Goal: Obtain resource: Download file/media

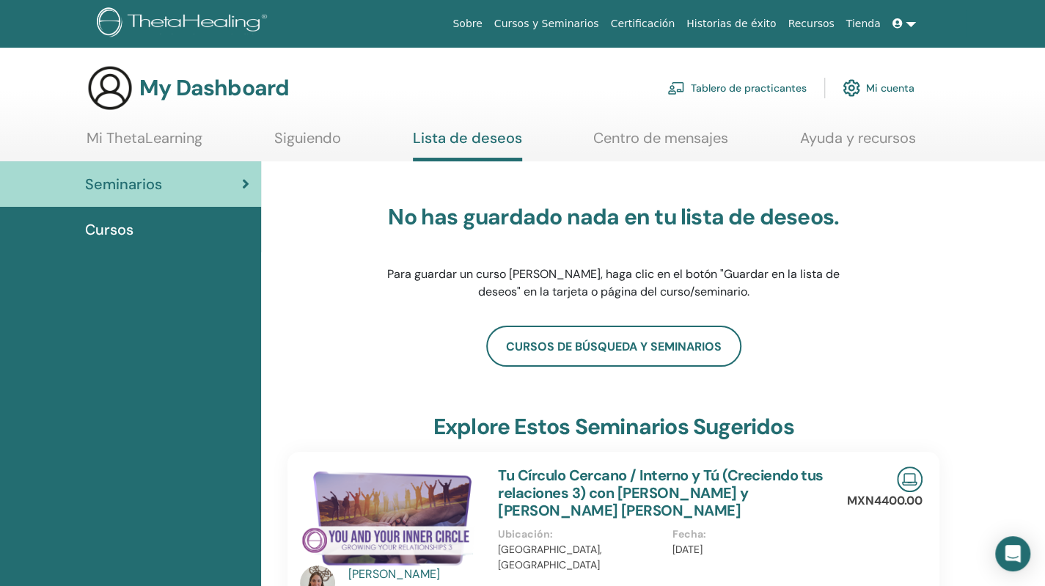
click at [568, 21] on link "Cursos y Seminarios" at bounding box center [547, 23] width 117 height 27
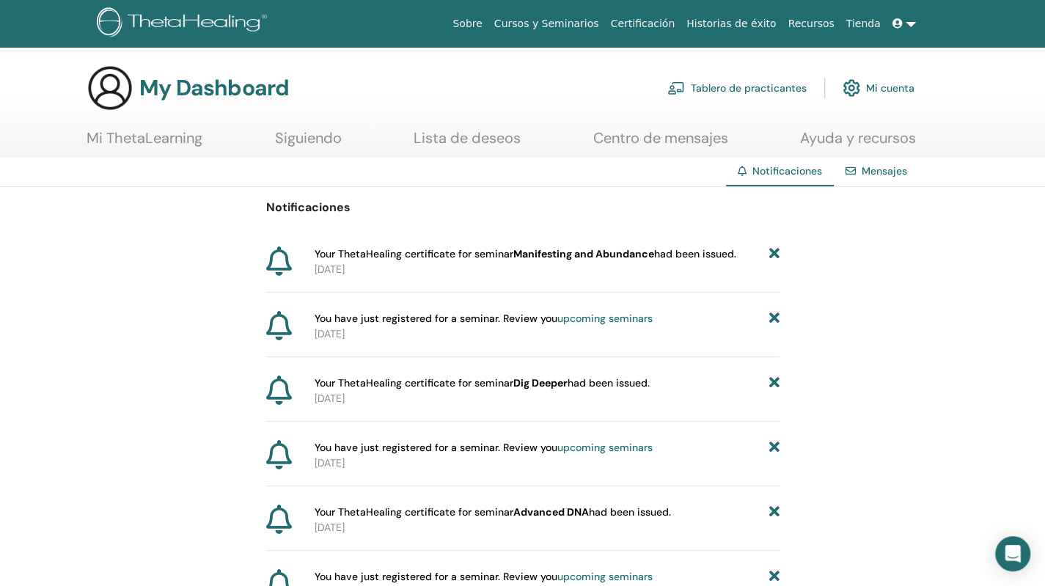
click at [878, 301] on div "Notificaciones Your ThetaHealing certificate for seminar Manifesting and Abunda…" at bounding box center [522, 498] width 1045 height 622
click at [954, 312] on div "Notificaciones Your ThetaHealing certificate for seminar Manifesting and Abunda…" at bounding box center [522, 498] width 1045 height 622
click at [140, 346] on div "Notificaciones Your ThetaHealing certificate for seminar Manifesting and Abunda…" at bounding box center [522, 498] width 1045 height 622
click at [171, 133] on link "Mi ThetaLearning" at bounding box center [145, 143] width 116 height 29
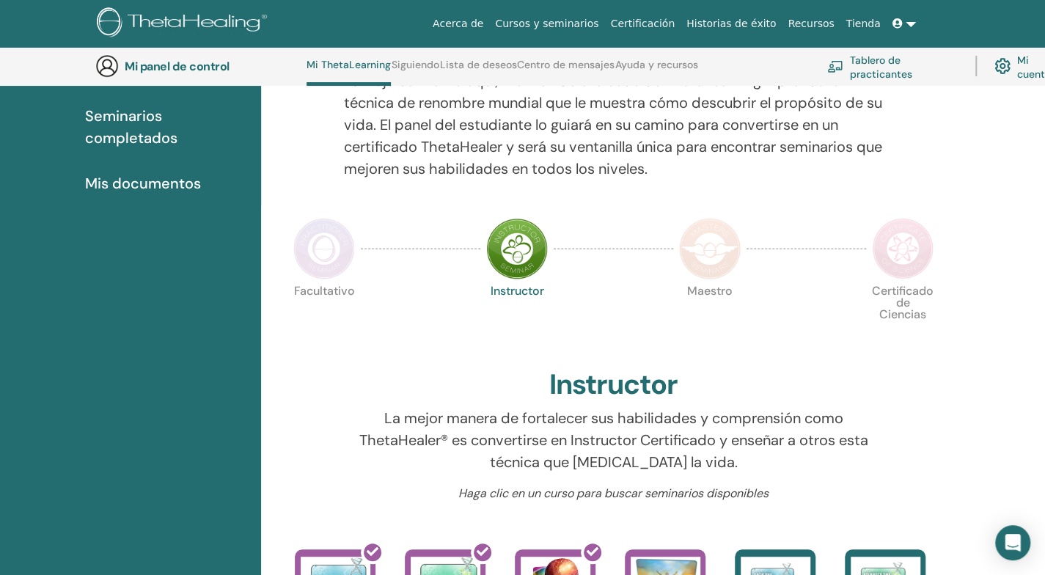
scroll to position [111, 0]
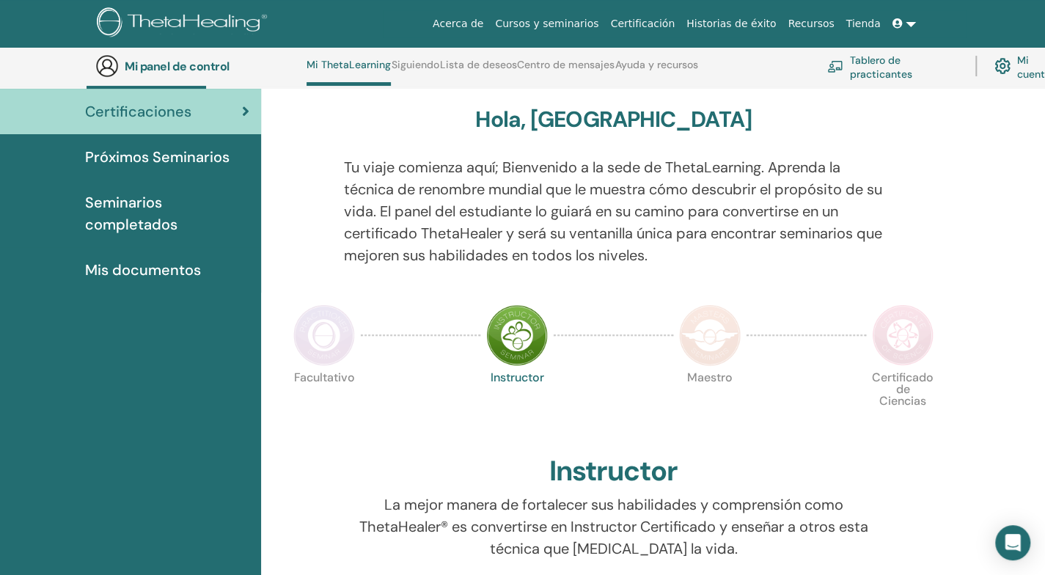
click at [161, 272] on font "Mis documentos" at bounding box center [143, 269] width 116 height 19
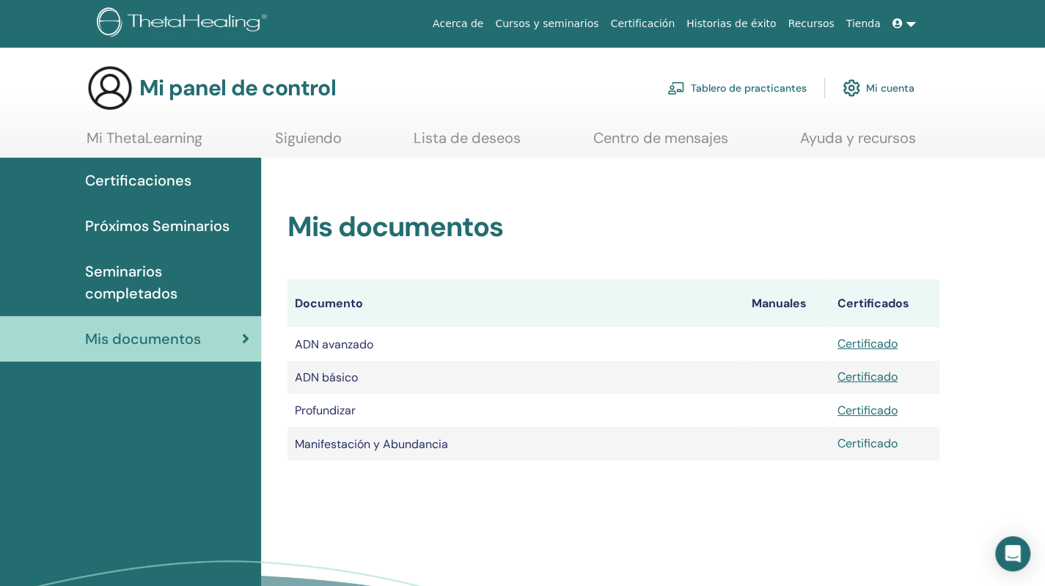
click at [868, 444] on font "Certificado" at bounding box center [868, 443] width 60 height 15
click at [142, 381] on div "Certificaciones Próximos Seminarios Seminarios completados Mis documentos" at bounding box center [130, 432] width 261 height 549
